Goal: Find specific page/section: Find specific page/section

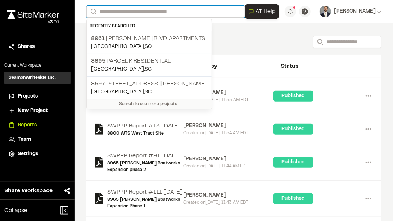
click at [117, 13] on input "Search" at bounding box center [165, 12] width 159 height 12
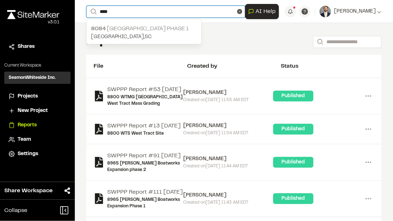
type input "****"
click at [125, 12] on input "****" at bounding box center [165, 12] width 159 height 12
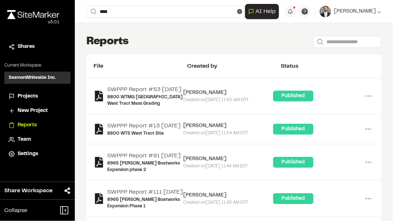
click at [125, 28] on p "8084 [GEOGRAPHIC_DATA] Phase 1" at bounding box center [144, 28] width 106 height 9
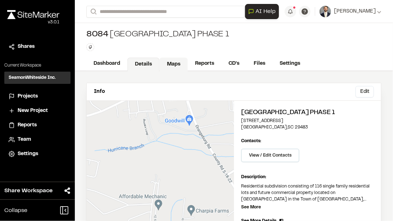
click at [176, 62] on link "Maps" at bounding box center [173, 65] width 28 height 14
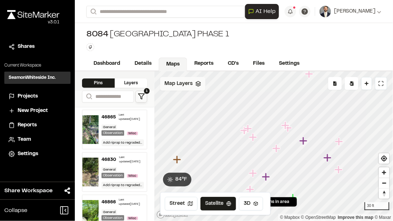
click at [184, 85] on span "Map Layers" at bounding box center [178, 84] width 28 height 8
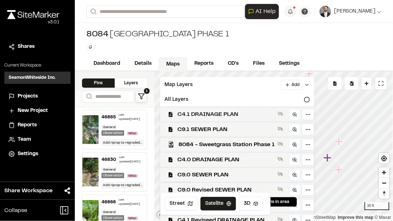
click at [195, 116] on span "C4.1 DRAINAGE PLAN" at bounding box center [225, 114] width 97 height 9
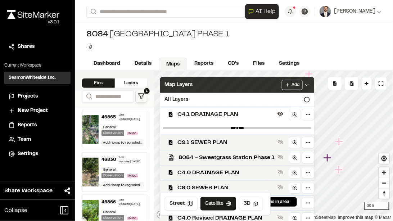
click at [274, 84] on div "Map Layers Add" at bounding box center [237, 85] width 154 height 16
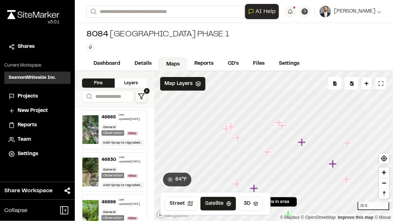
click at [278, 123] on icon "Map marker" at bounding box center [279, 122] width 8 height 8
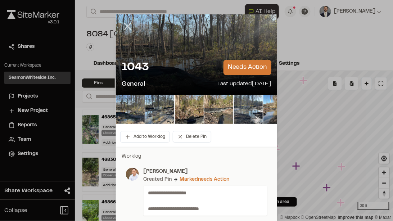
click at [130, 25] on icon at bounding box center [128, 26] width 12 height 12
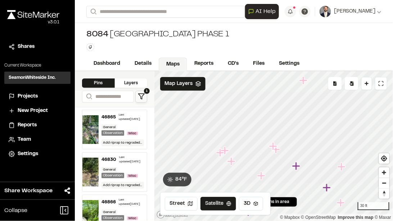
click at [278, 151] on icon "Map marker" at bounding box center [276, 149] width 9 height 9
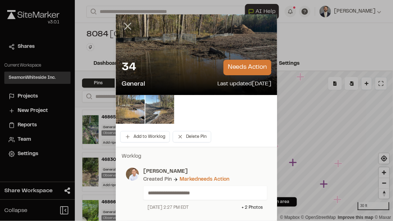
click at [125, 23] on icon at bounding box center [128, 26] width 12 height 12
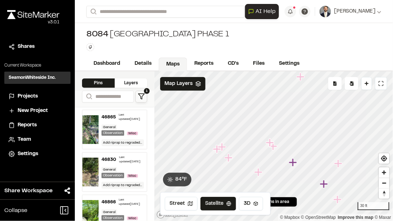
click at [294, 162] on icon "Map marker" at bounding box center [293, 162] width 8 height 8
click at [296, 166] on icon "Map marker" at bounding box center [293, 163] width 9 height 9
click at [291, 164] on icon "Map marker" at bounding box center [292, 164] width 8 height 8
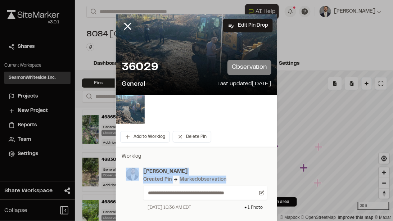
drag, startPoint x: 270, startPoint y: 169, endPoint x: 264, endPoint y: 153, distance: 17.3
click at [264, 153] on div "**********" at bounding box center [196, 184] width 161 height 63
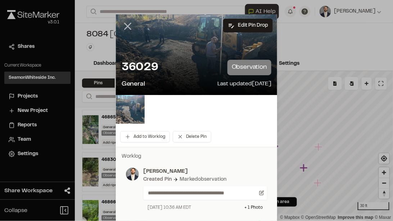
click at [126, 27] on line at bounding box center [128, 26] width 6 height 6
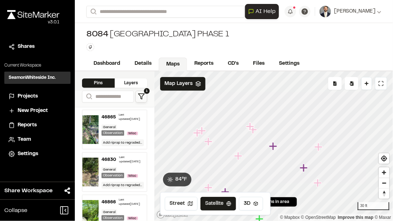
click at [238, 157] on icon "Map marker" at bounding box center [238, 156] width 8 height 8
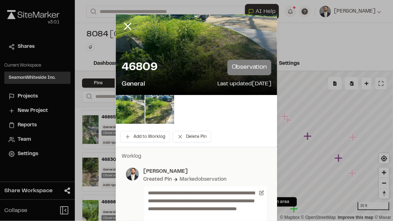
click at [125, 28] on line at bounding box center [128, 26] width 6 height 6
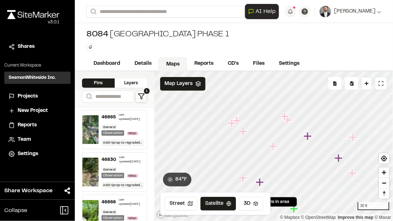
click at [243, 133] on icon "Map marker" at bounding box center [243, 131] width 8 height 8
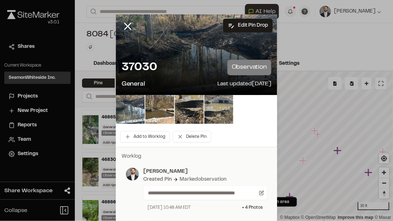
click at [220, 107] on img at bounding box center [218, 109] width 29 height 29
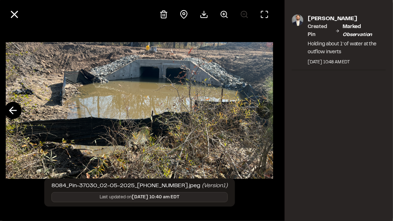
click at [161, 79] on img at bounding box center [139, 110] width 267 height 151
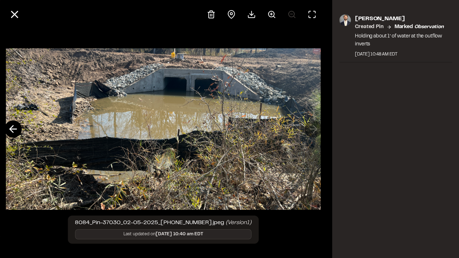
click at [302, 9] on div at bounding box center [261, 14] width 118 height 17
click at [307, 14] on button at bounding box center [311, 14] width 17 height 17
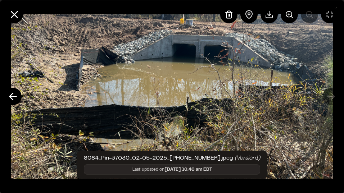
click at [182, 60] on img at bounding box center [172, 96] width 323 height 179
